Goal: Download file/media

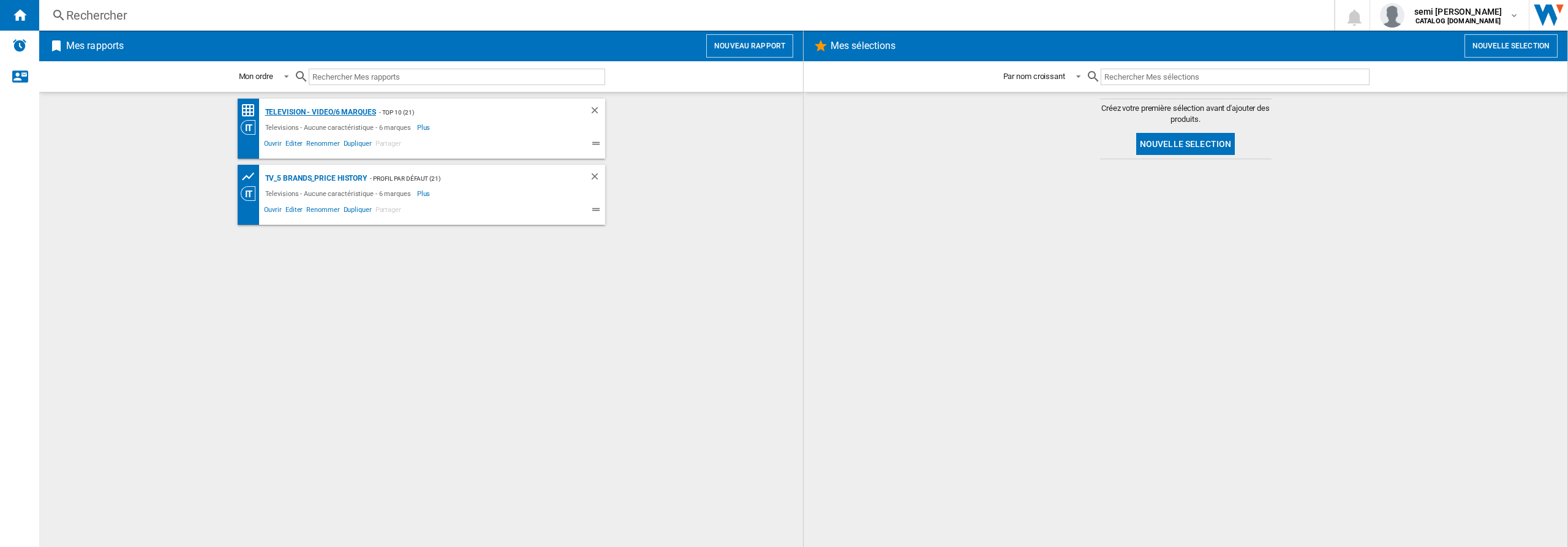
click at [310, 112] on div "Television - video/6 marques" at bounding box center [319, 112] width 114 height 15
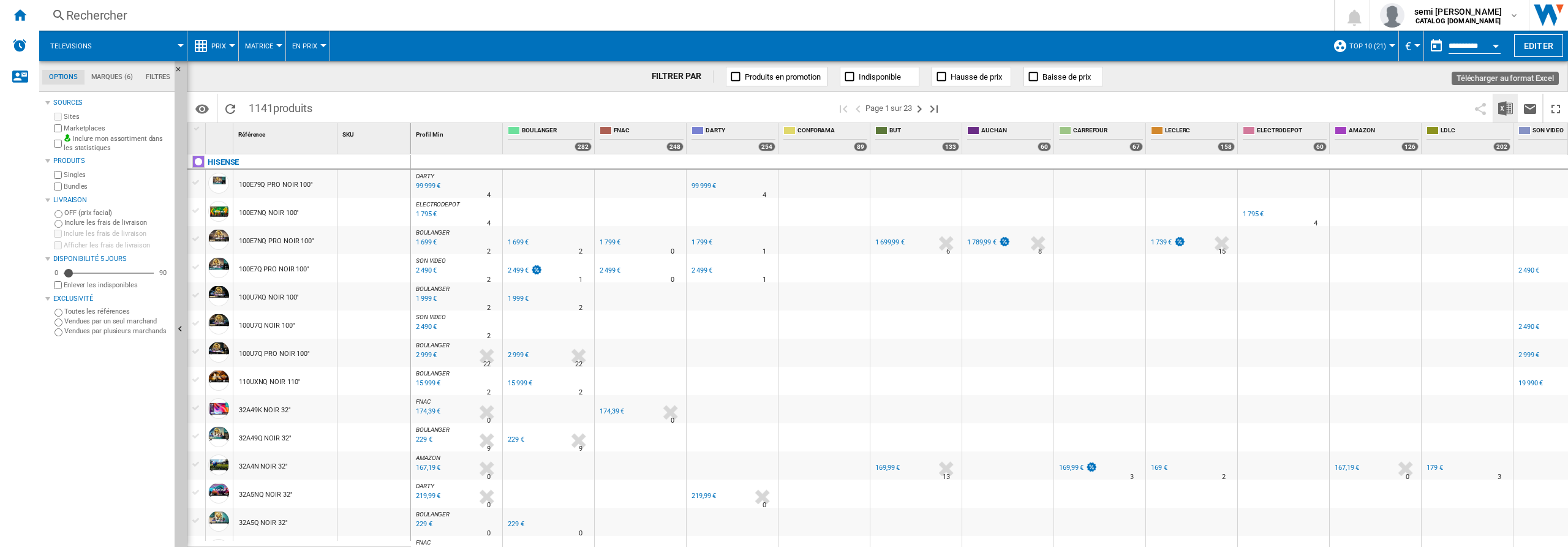
click at [1506, 110] on img "Télécharger au format Excel" at bounding box center [1505, 108] width 15 height 15
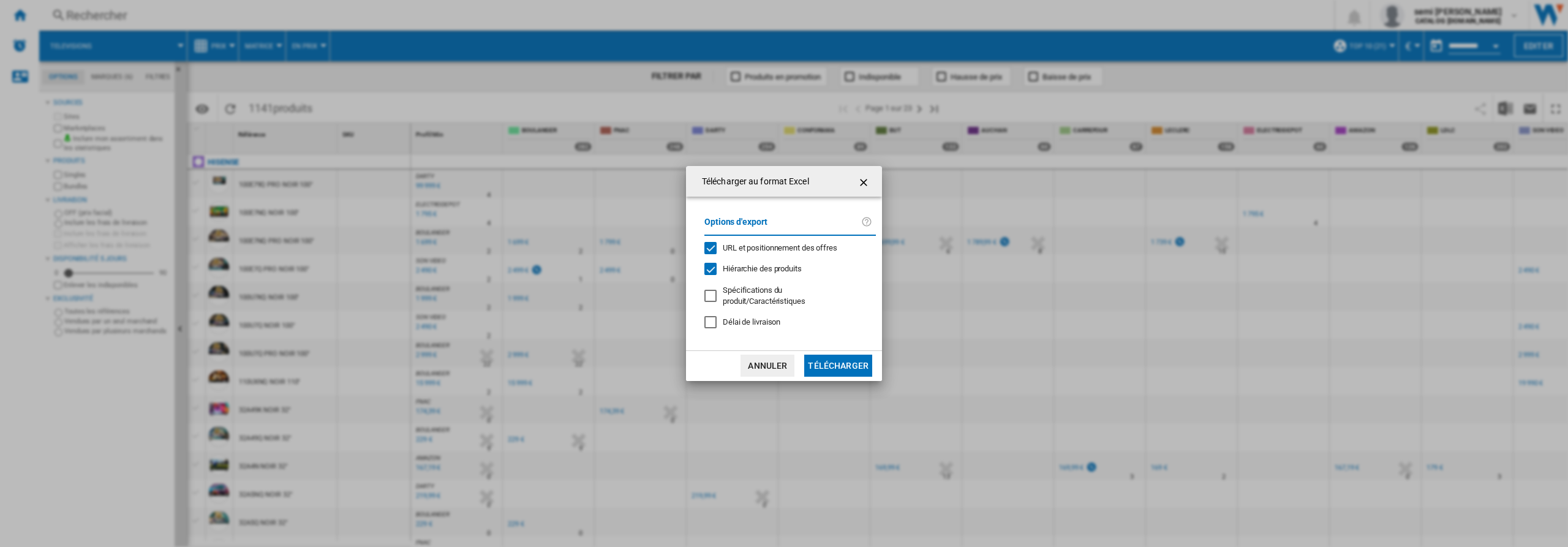
drag, startPoint x: 711, startPoint y: 251, endPoint x: 715, endPoint y: 262, distance: 11.7
click at [711, 252] on div "URL et positionnement des offres" at bounding box center [710, 248] width 12 height 12
click at [713, 270] on div "Hiérarchie des produits" at bounding box center [710, 268] width 12 height 12
click at [850, 379] on md-dialog-actions "Annuler Télécharger" at bounding box center [784, 365] width 196 height 30
click at [848, 368] on button "Télécharger" at bounding box center [838, 366] width 68 height 22
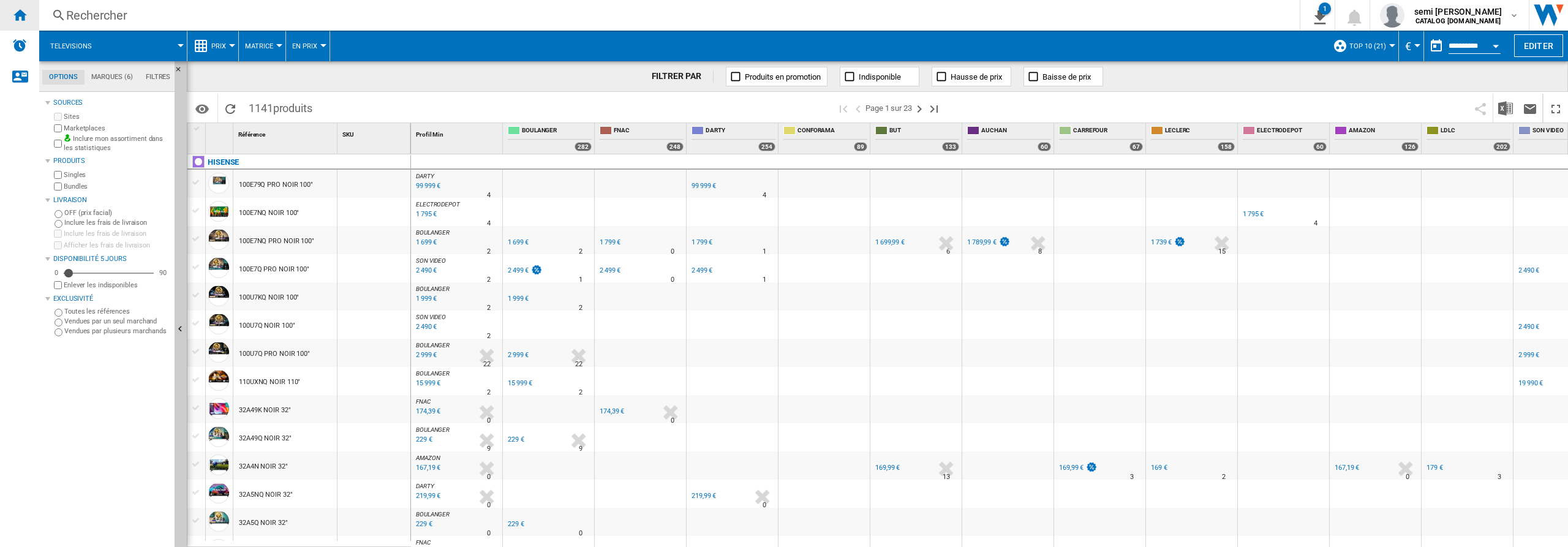
click at [17, 17] on ng-md-icon "Accueil" at bounding box center [19, 14] width 15 height 15
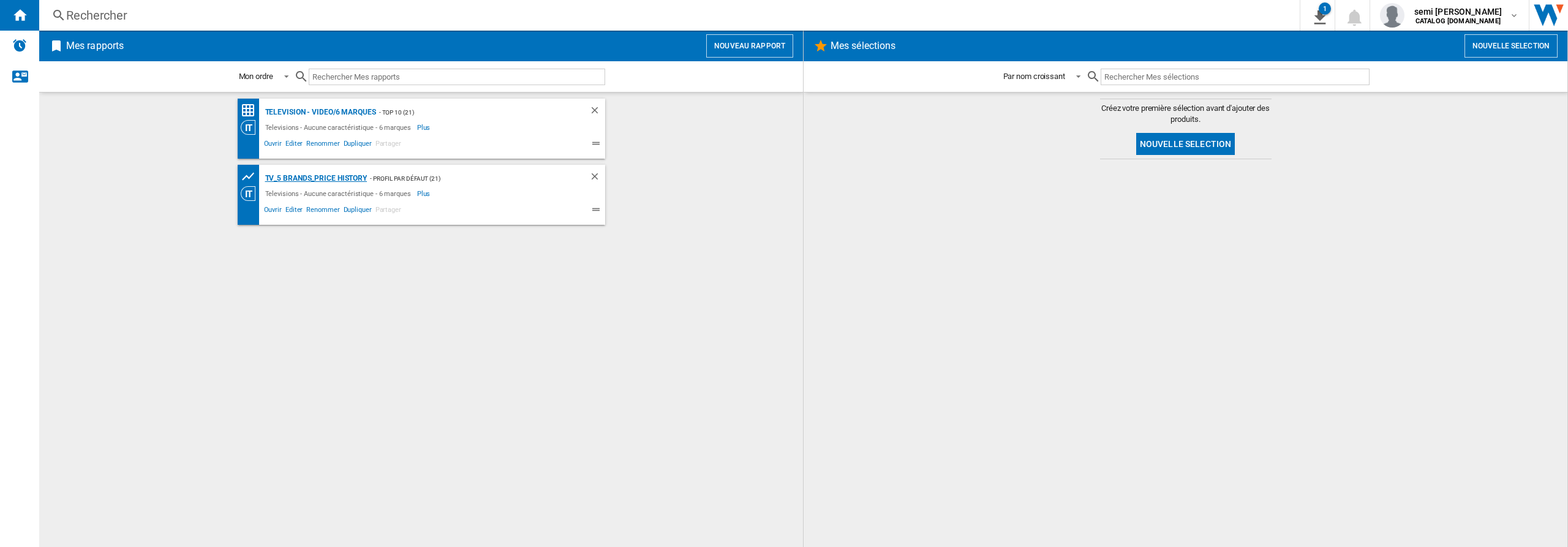
click at [305, 174] on div "TV_5 Brands_Price History" at bounding box center [314, 179] width 105 height 15
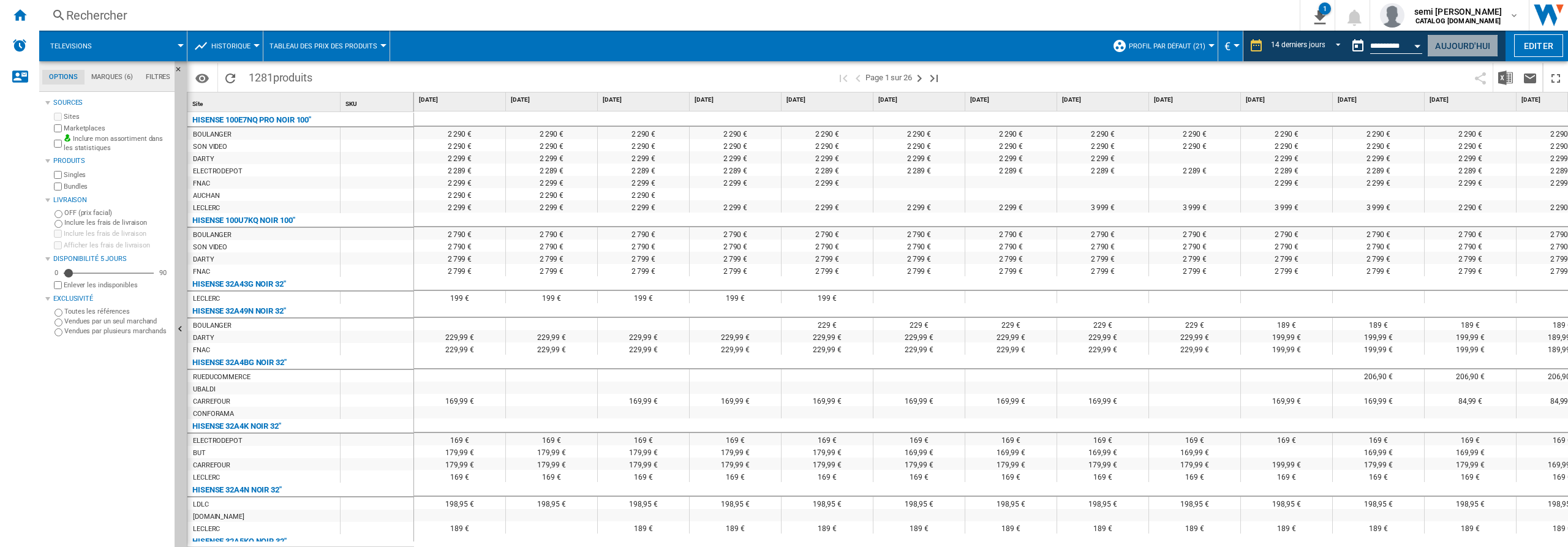
click at [1457, 45] on button "Aujourd'hui" at bounding box center [1463, 45] width 71 height 23
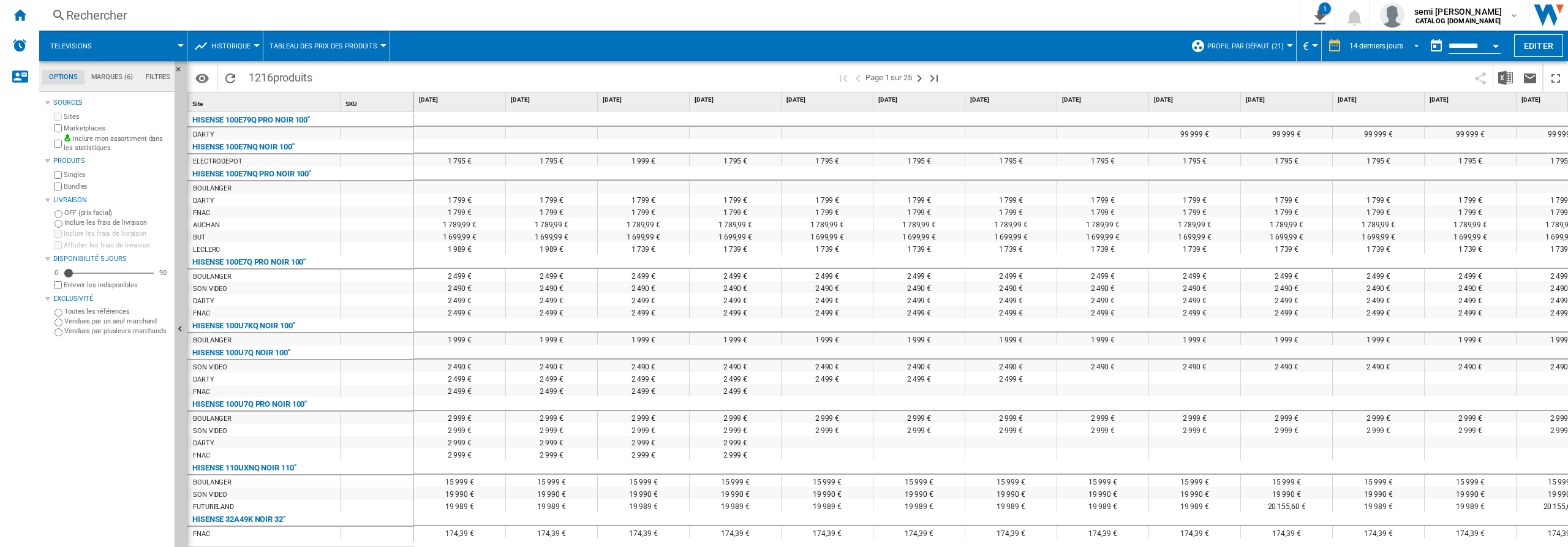
click at [1414, 46] on span "REPORTS.WIZARD.STEPS.REPORT.STEPS.REPORT_OPTIONS.PERIOD: 14 derniers jours" at bounding box center [1413, 45] width 15 height 11
click at [1354, 101] on div "31 derniers jours" at bounding box center [1374, 102] width 54 height 10
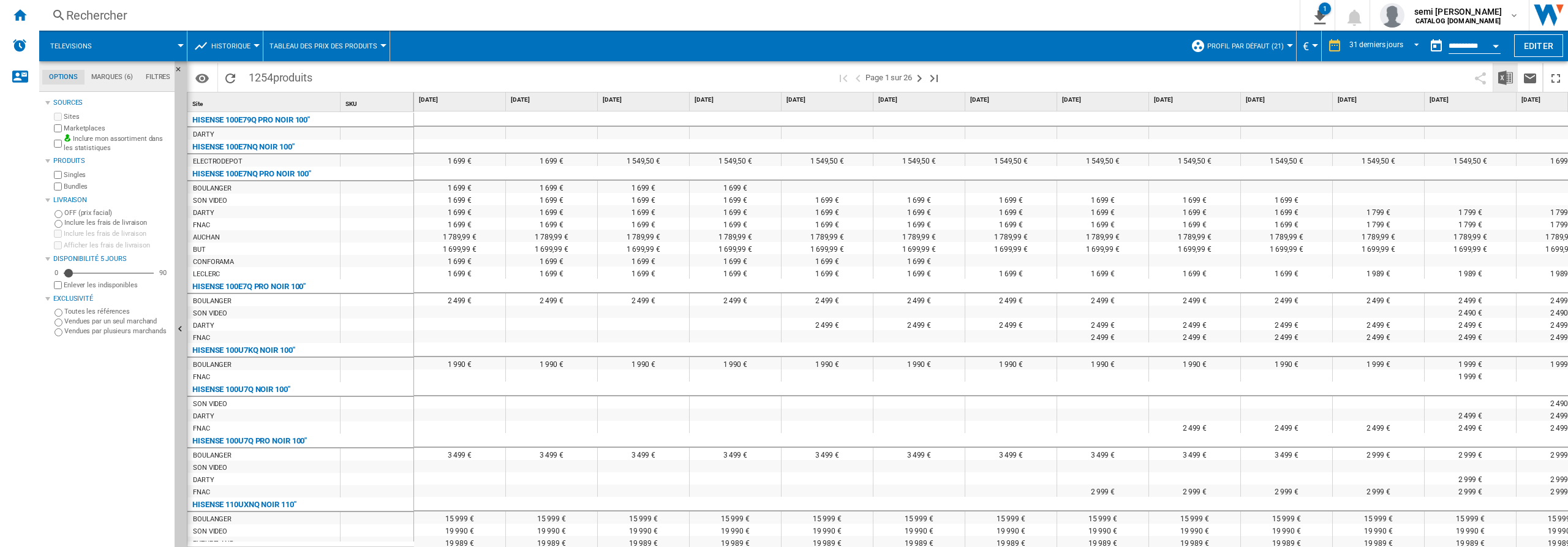
click at [1503, 77] on img "Télécharger au format Excel" at bounding box center [1505, 77] width 15 height 15
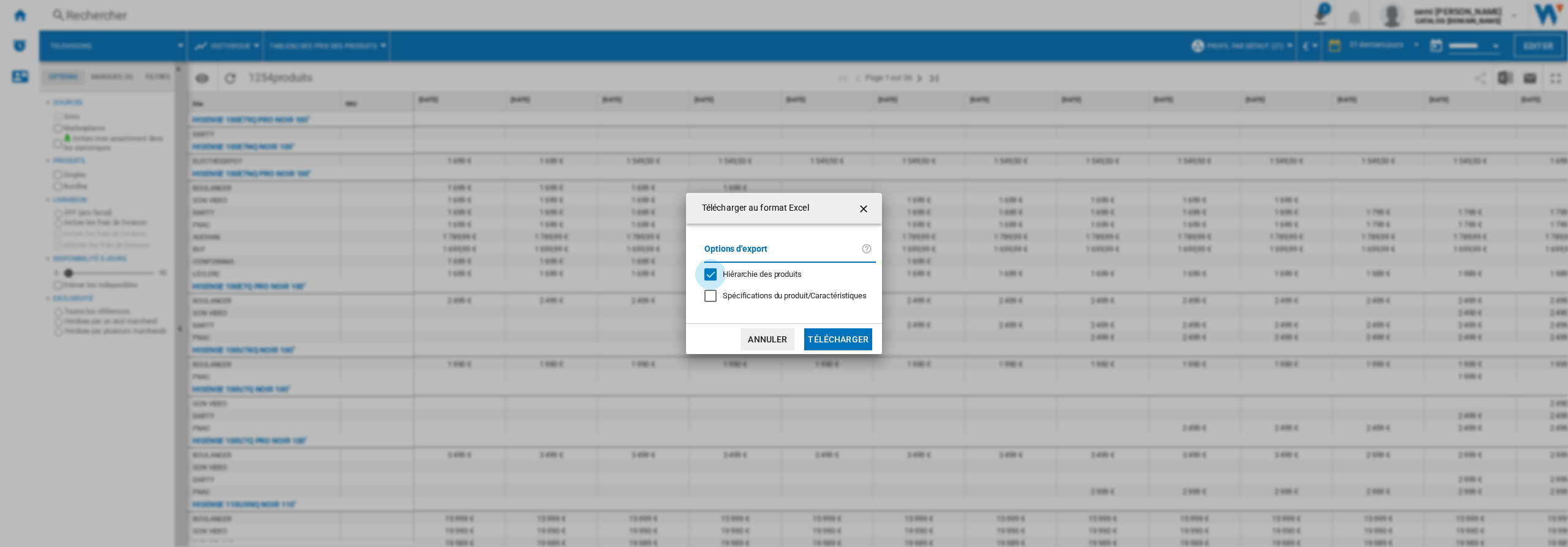
click at [710, 272] on div "Hiérarchie des produits" at bounding box center [710, 274] width 12 height 12
click at [841, 335] on button "Télécharger" at bounding box center [838, 339] width 68 height 22
